Goal: Find specific page/section: Find specific page/section

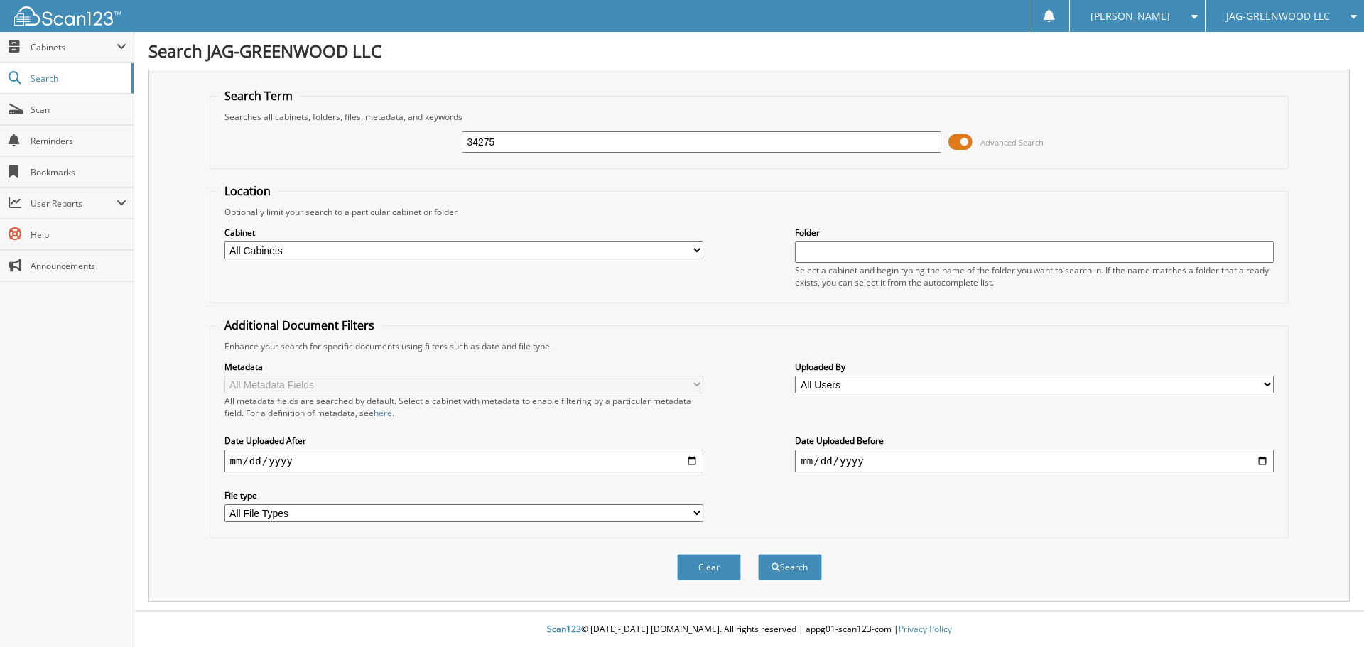
type input "34275"
click at [758, 554] on button "Search" at bounding box center [790, 567] width 64 height 26
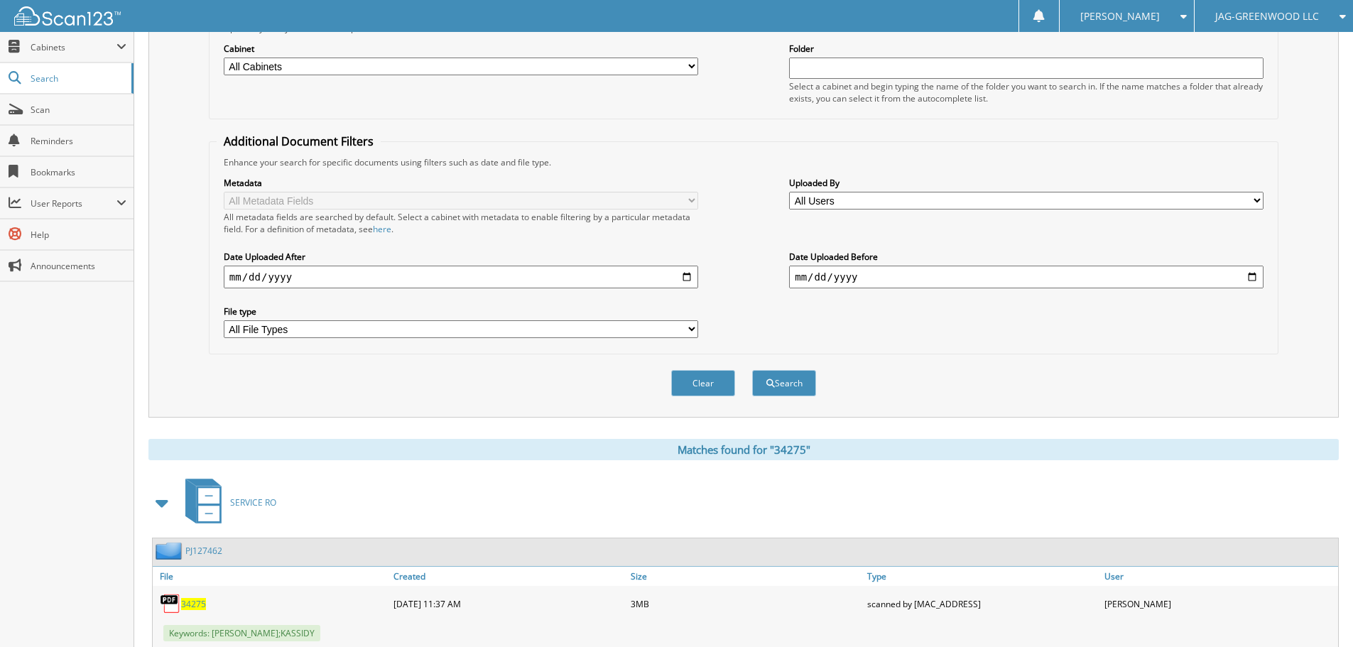
scroll to position [372, 0]
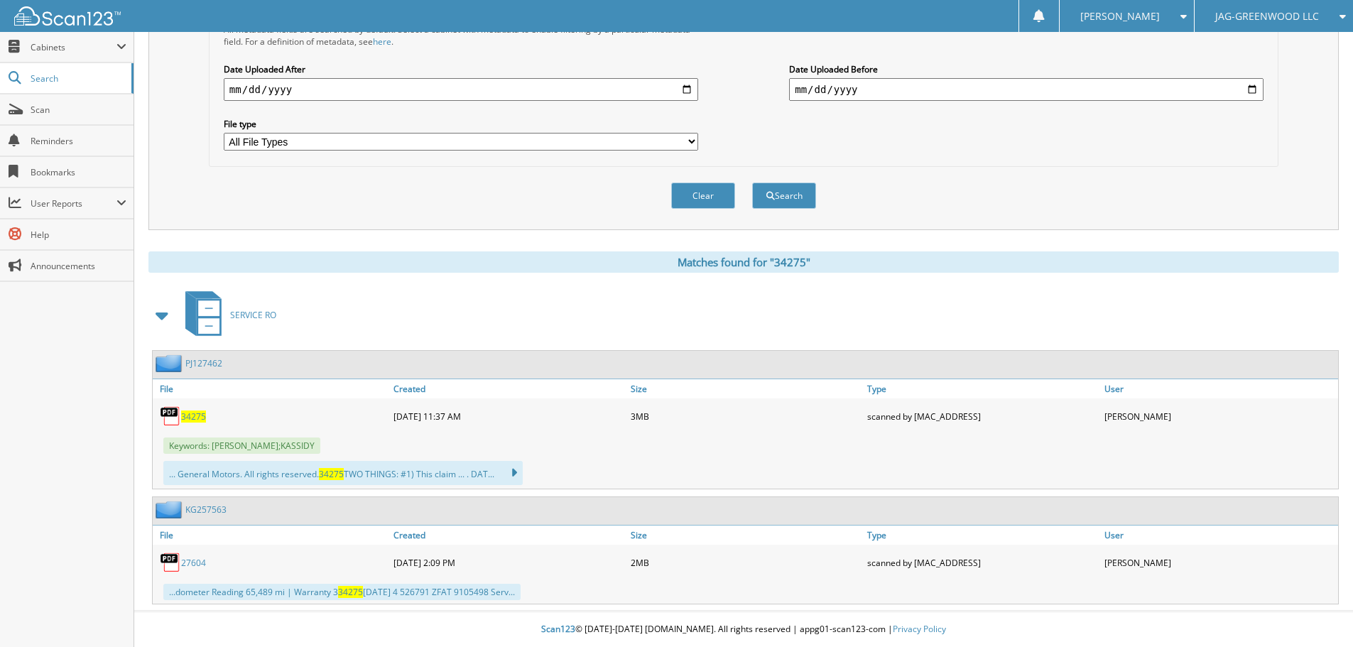
click at [192, 415] on span "34275" at bounding box center [193, 417] width 25 height 12
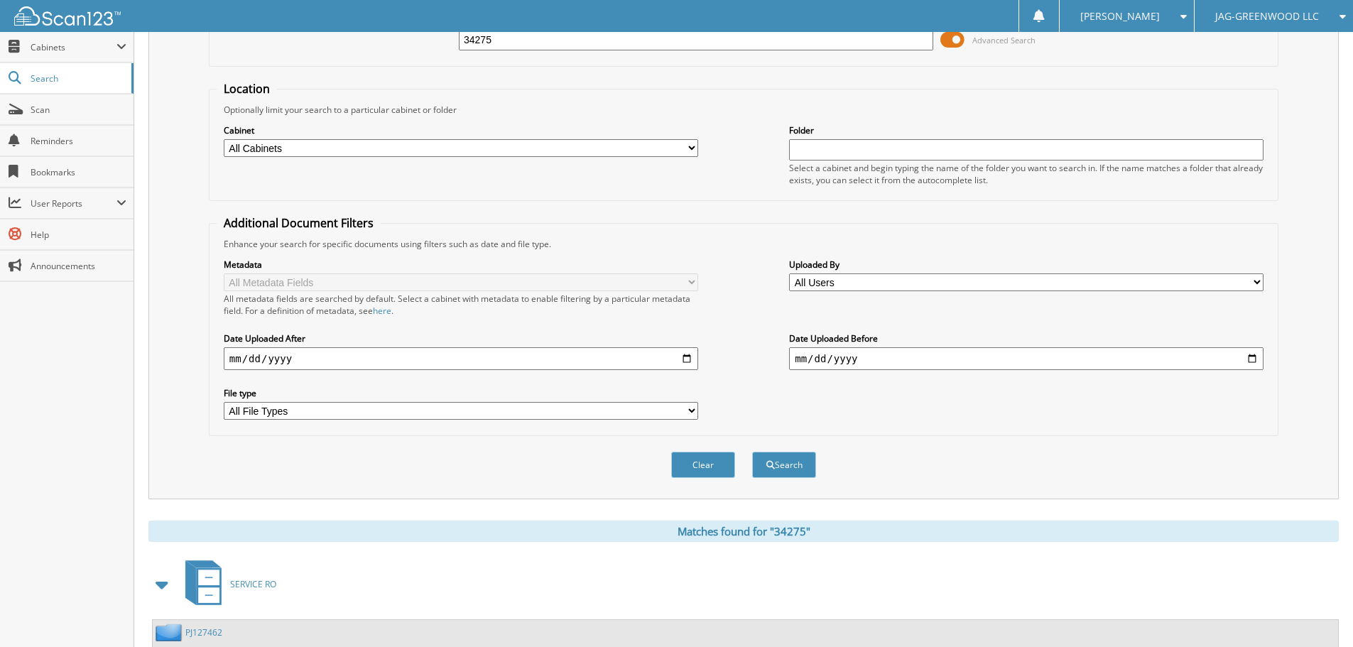
scroll to position [0, 0]
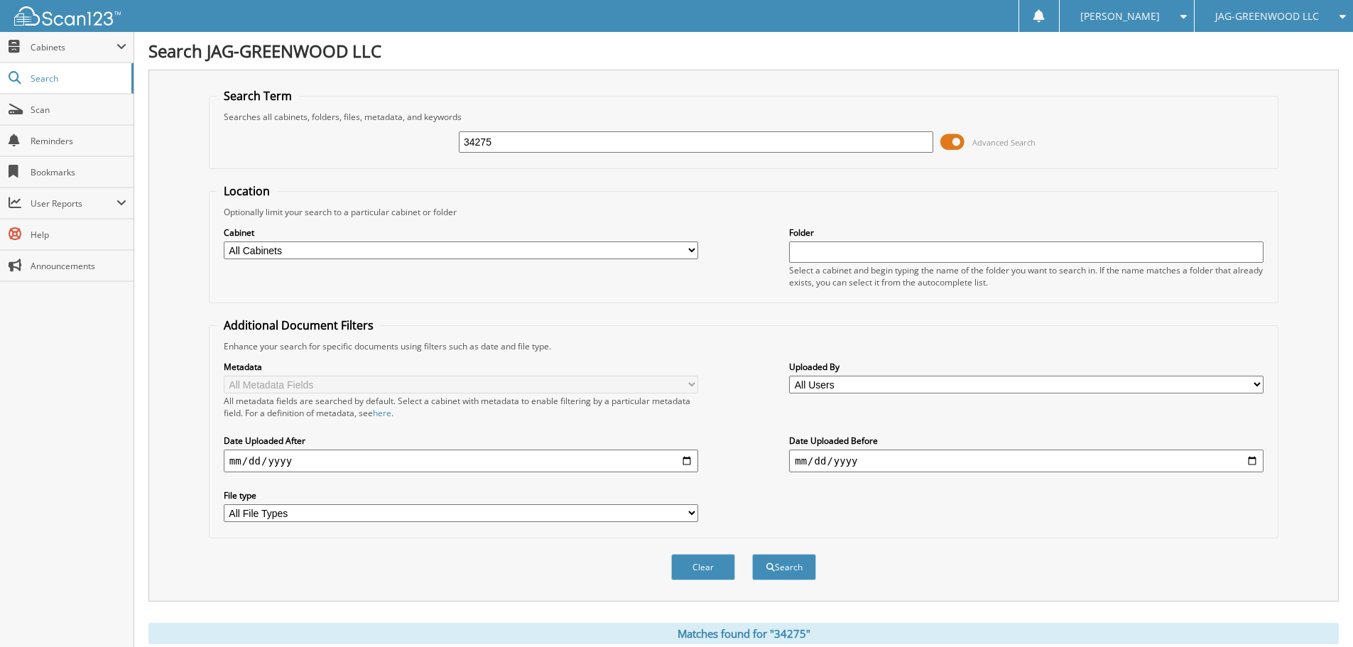
click at [529, 136] on input "34275" at bounding box center [696, 141] width 474 height 21
type input "34475"
click at [752, 554] on button "Search" at bounding box center [784, 567] width 64 height 26
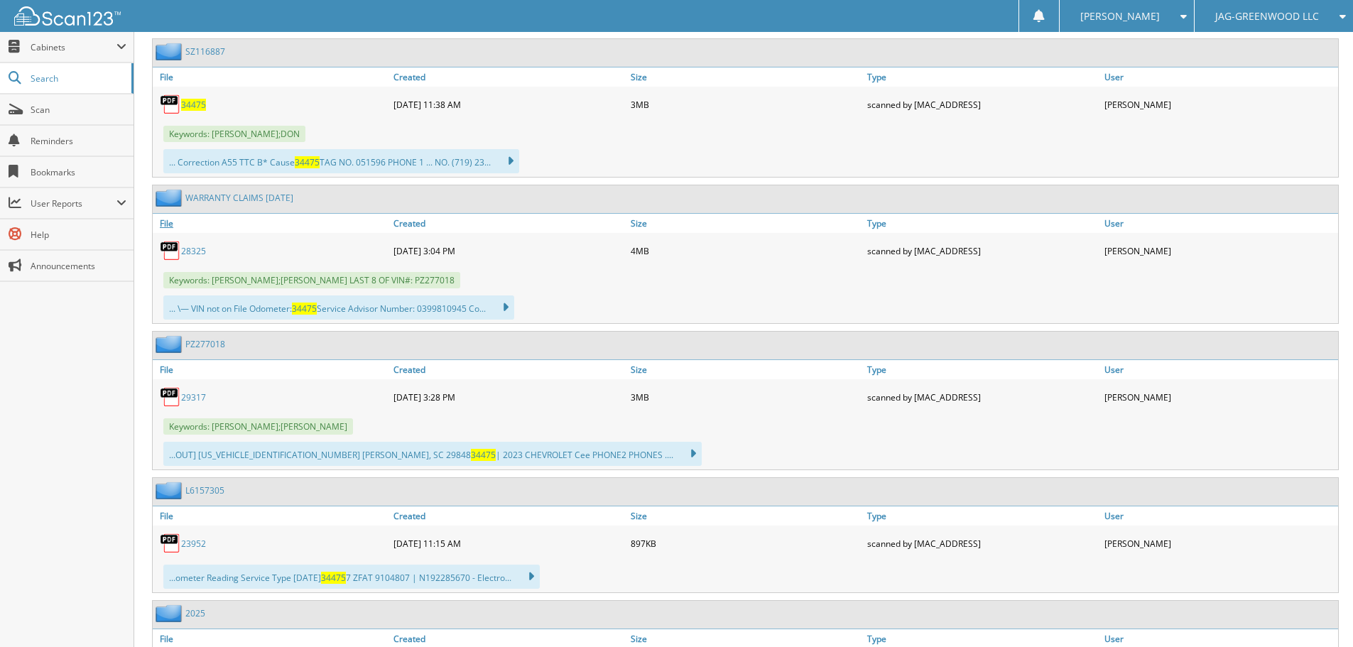
scroll to position [568, 0]
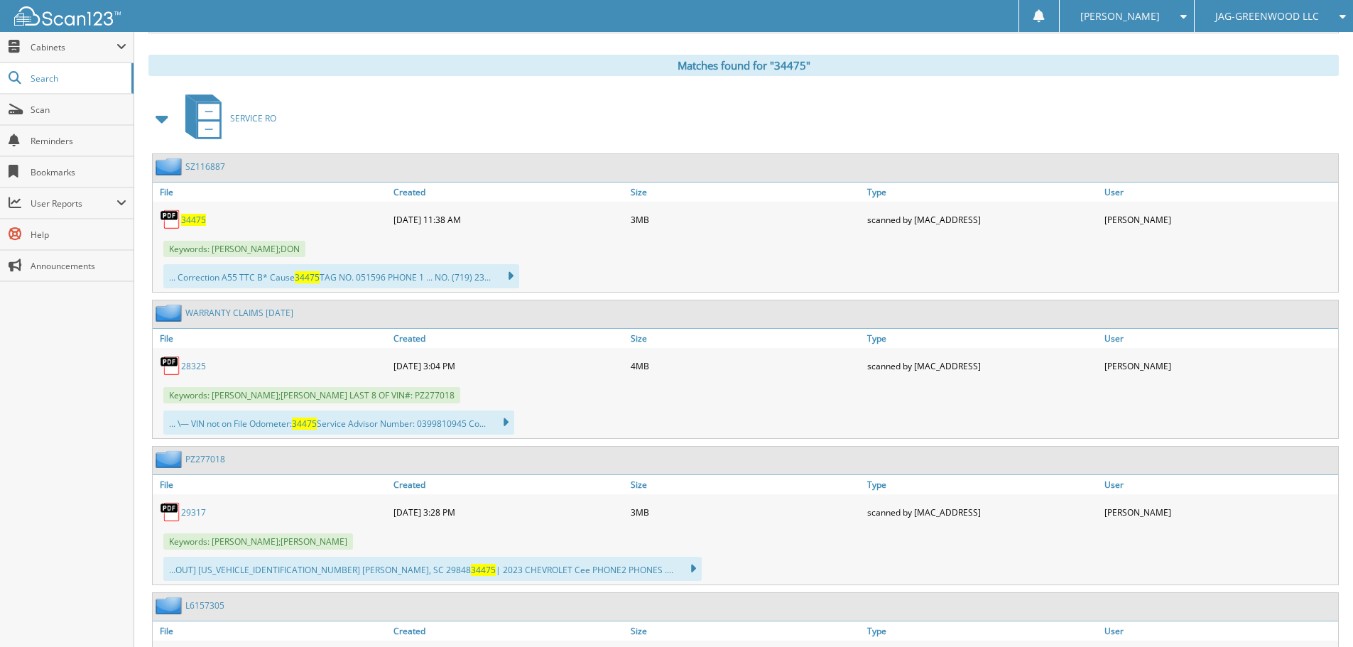
click at [195, 223] on span "34475" at bounding box center [193, 220] width 25 height 12
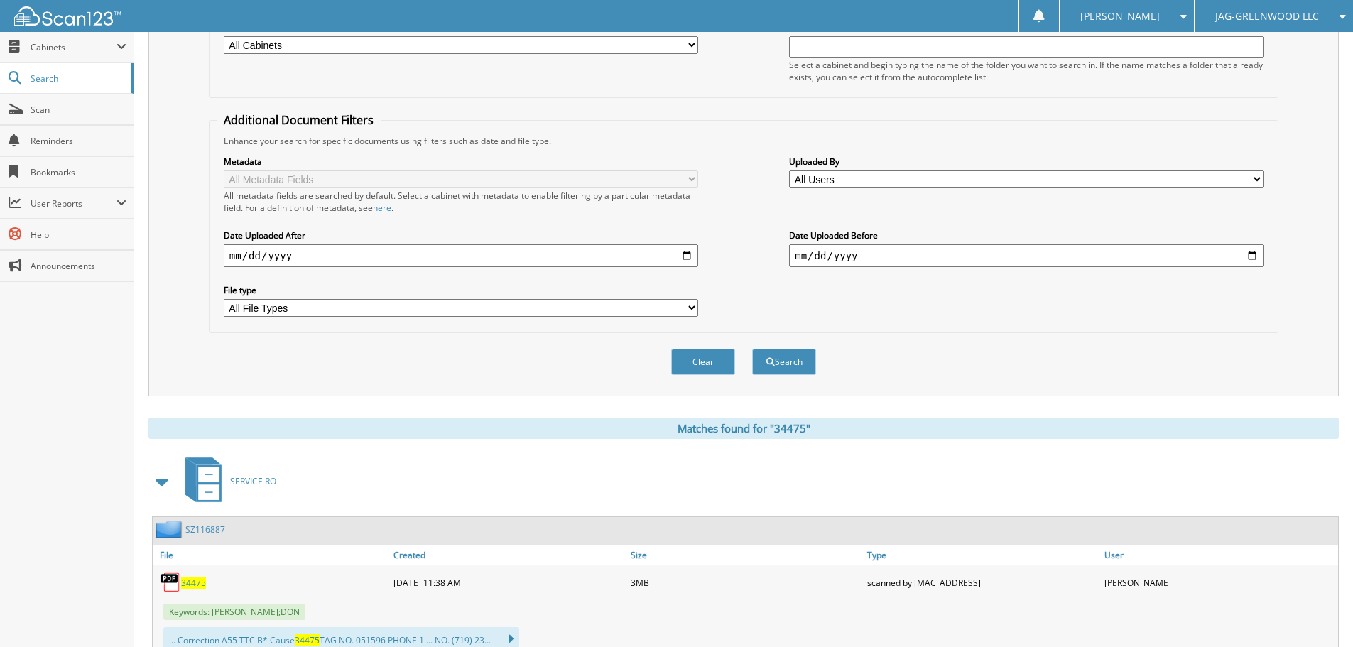
scroll to position [0, 0]
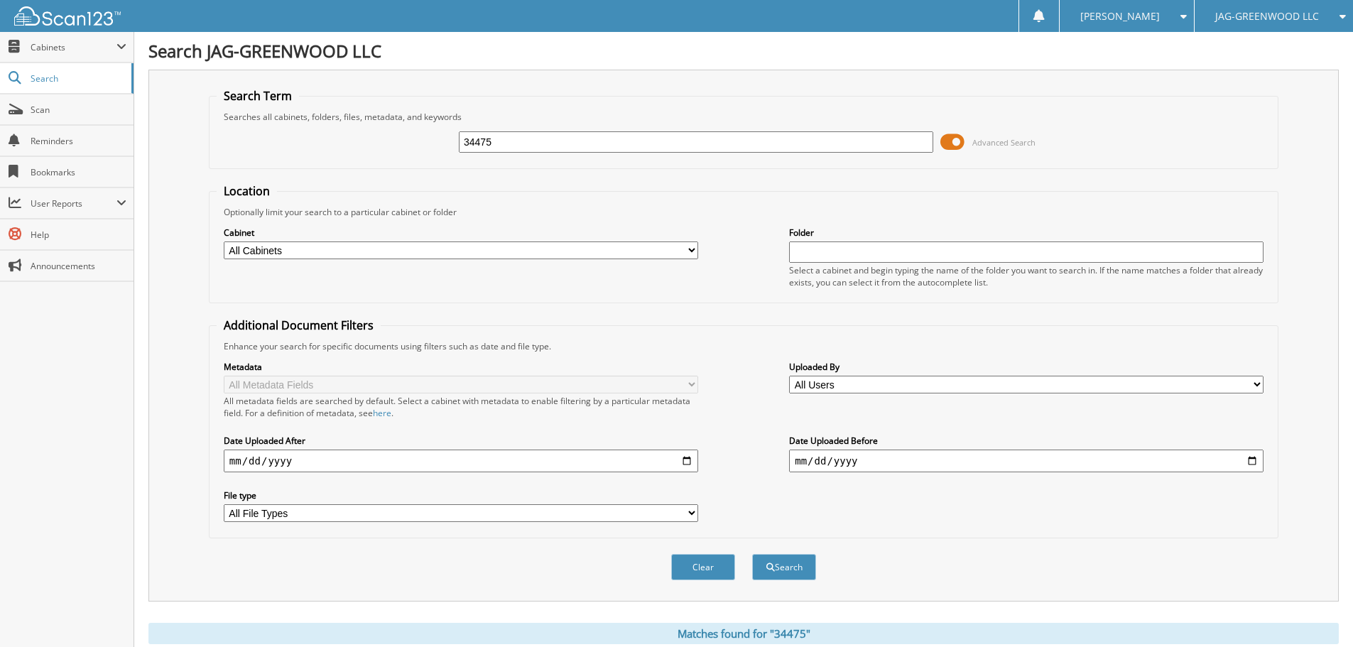
drag, startPoint x: 956, startPoint y: 146, endPoint x: 948, endPoint y: 146, distance: 7.8
click at [956, 146] on span at bounding box center [952, 141] width 24 height 21
